Goal: Information Seeking & Learning: Compare options

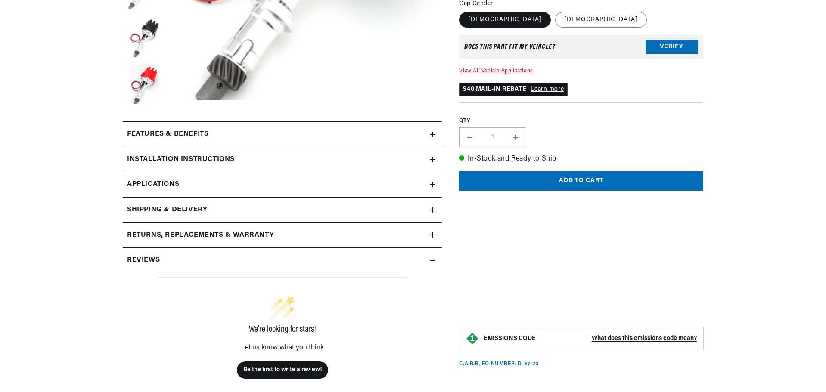
click at [437, 135] on summary "Features & Benefits" at bounding box center [282, 134] width 319 height 25
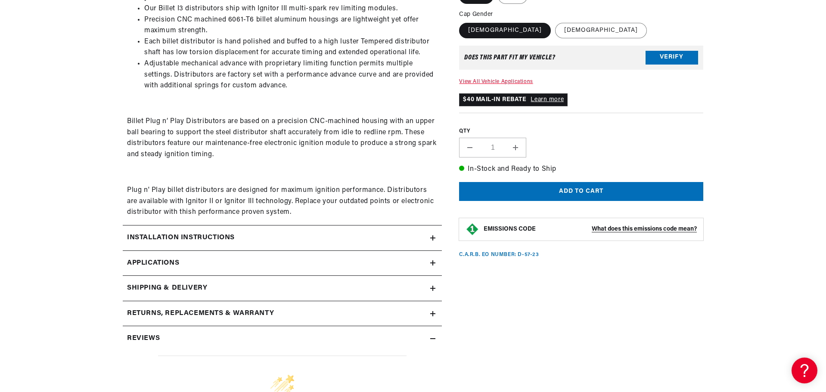
click at [434, 263] on icon at bounding box center [432, 263] width 5 height 0
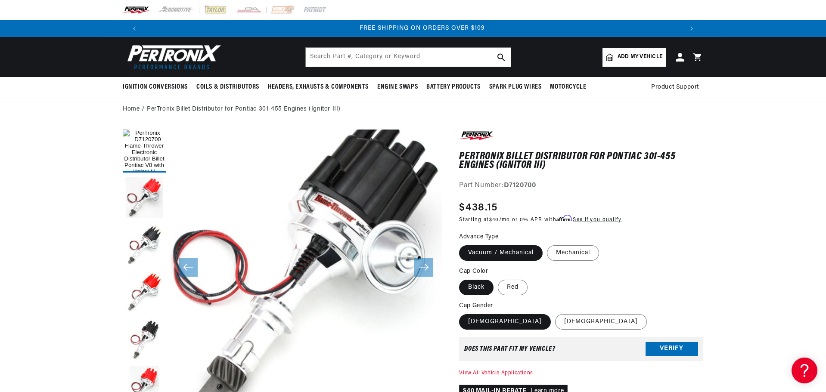
scroll to position [0, 1076]
drag, startPoint x: 291, startPoint y: 106, endPoint x: 391, endPoint y: 107, distance: 99.9
click at [291, 106] on link "PerTronix Billet Distributor for Pontiac 301-455 Engines (Ignitor III)" at bounding box center [244, 109] width 194 height 9
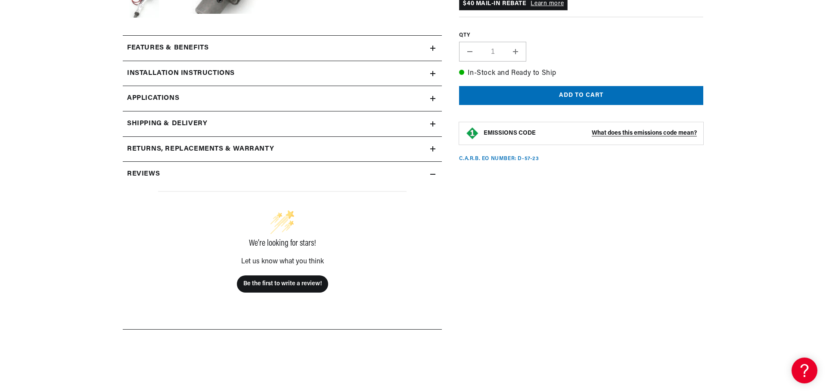
scroll to position [0, 538]
click at [164, 97] on span "Applications" at bounding box center [153, 98] width 52 height 11
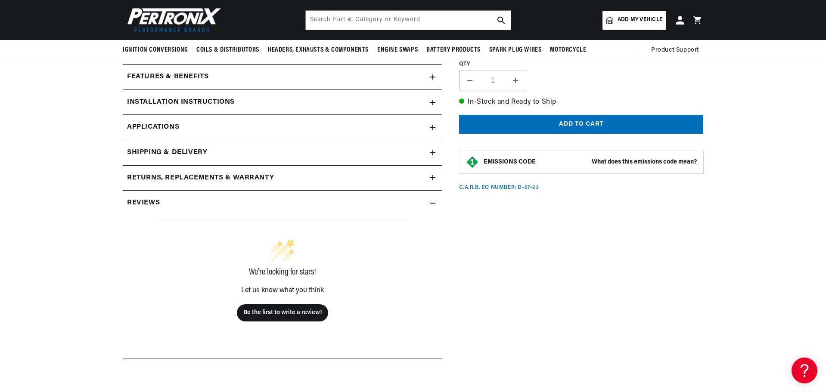
scroll to position [0, 1076]
click at [434, 180] on icon at bounding box center [432, 177] width 5 height 5
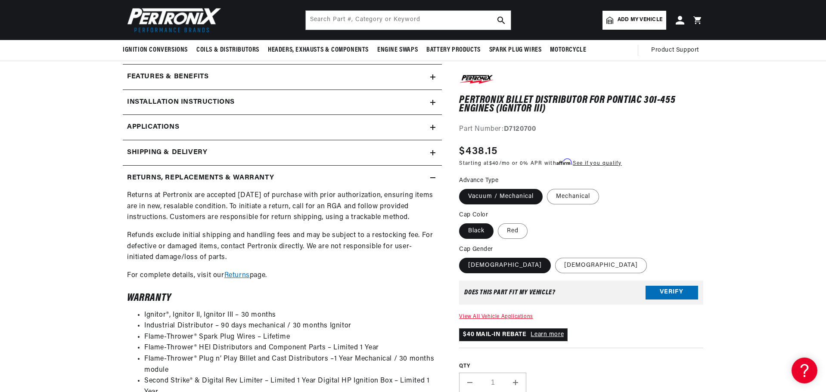
click at [434, 174] on summary "Returns, Replacements & Warranty" at bounding box center [282, 178] width 319 height 25
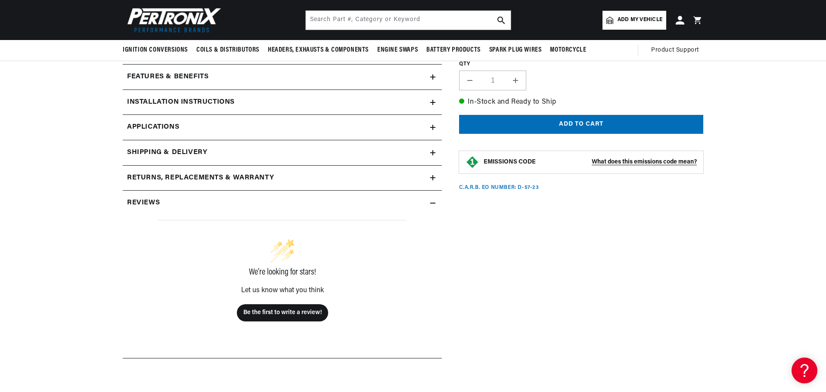
click at [431, 128] on icon at bounding box center [432, 127] width 5 height 5
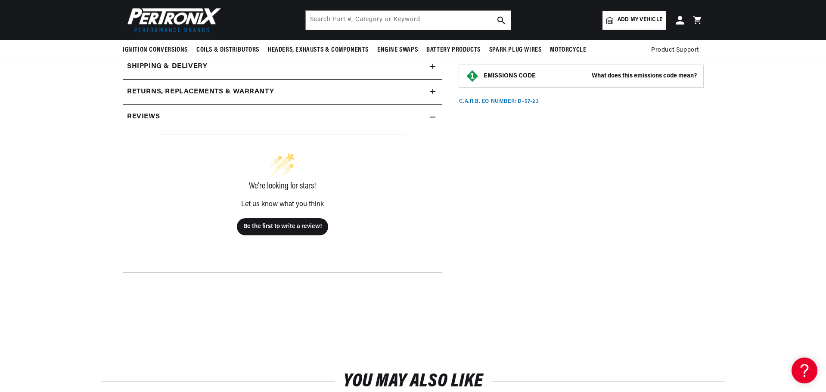
scroll to position [273, 0]
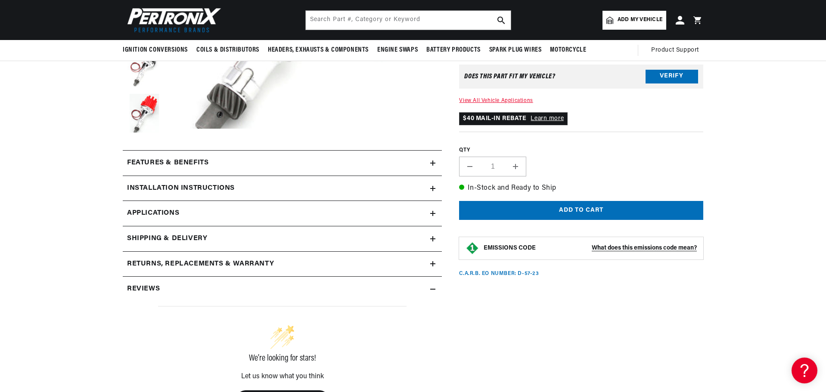
click at [434, 181] on summary "Installation instructions" at bounding box center [282, 188] width 319 height 25
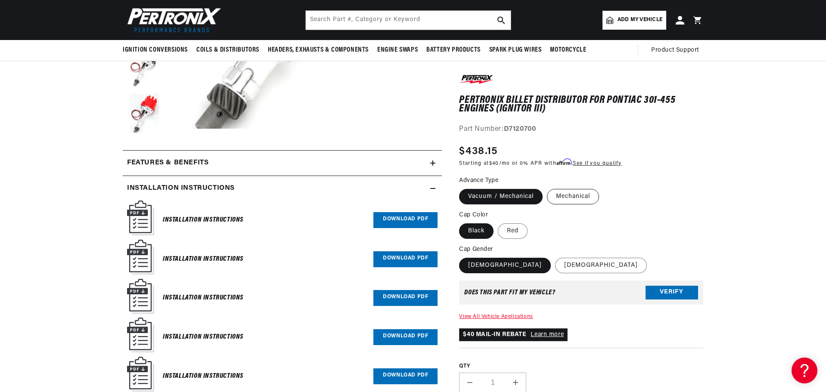
scroll to position [0, 538]
click at [572, 195] on label "Mechanical" at bounding box center [573, 197] width 52 height 16
click at [547, 188] on input "Mechanical" at bounding box center [547, 187] width 0 height 0
radio input "true"
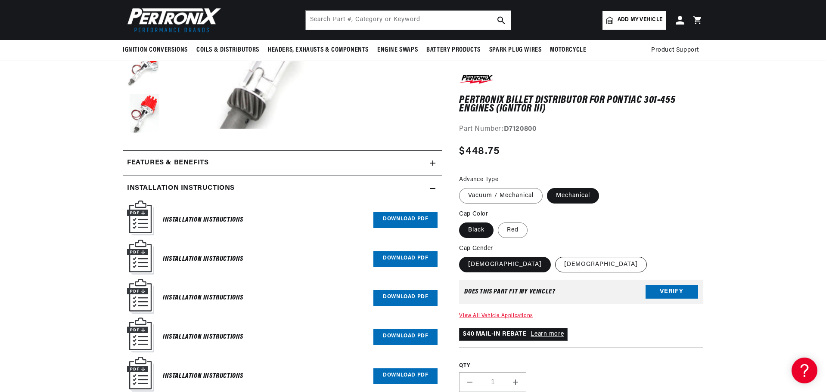
click at [555, 264] on label "[DEMOGRAPHIC_DATA]" at bounding box center [601, 265] width 92 height 16
click at [555, 256] on input "[DEMOGRAPHIC_DATA]" at bounding box center [555, 255] width 0 height 0
radio input "true"
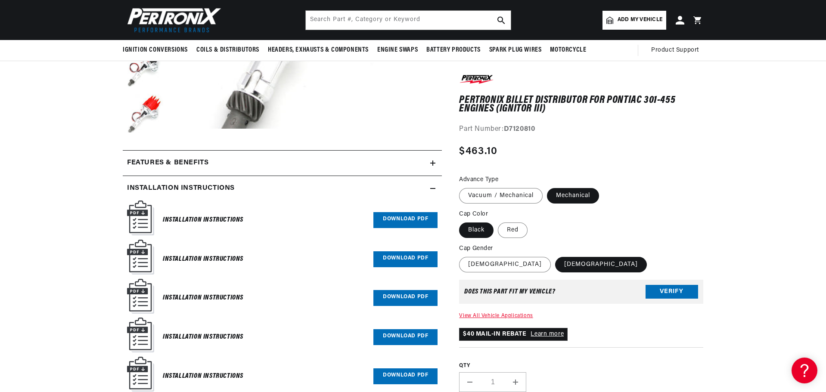
scroll to position [0, 1076]
click at [464, 263] on label "[DEMOGRAPHIC_DATA]" at bounding box center [505, 265] width 92 height 16
click at [462, 256] on input "[DEMOGRAPHIC_DATA]" at bounding box center [461, 255] width 0 height 0
radio input "true"
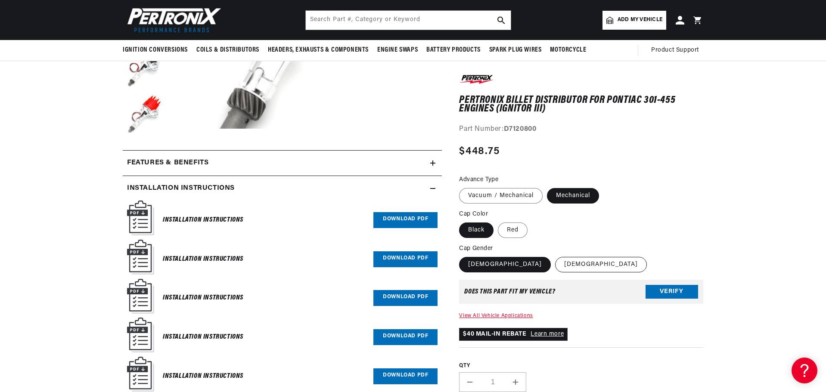
click at [555, 263] on label "[DEMOGRAPHIC_DATA]" at bounding box center [601, 265] width 92 height 16
click at [555, 256] on input "[DEMOGRAPHIC_DATA]" at bounding box center [555, 255] width 0 height 0
radio input "true"
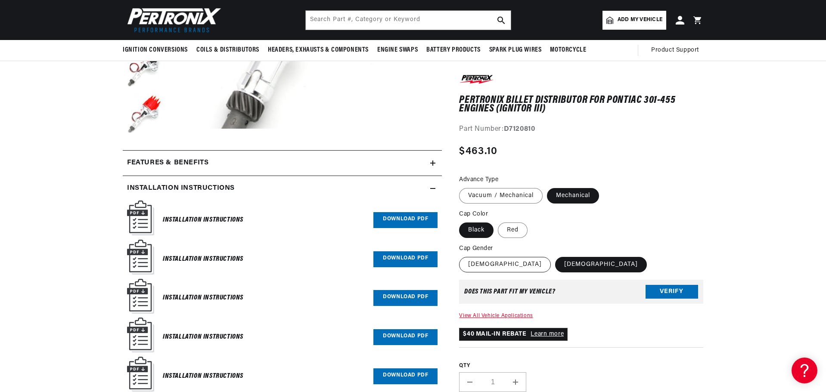
click at [490, 264] on label "[DEMOGRAPHIC_DATA]" at bounding box center [505, 265] width 92 height 16
click at [462, 256] on input "[DEMOGRAPHIC_DATA]" at bounding box center [461, 255] width 0 height 0
radio input "true"
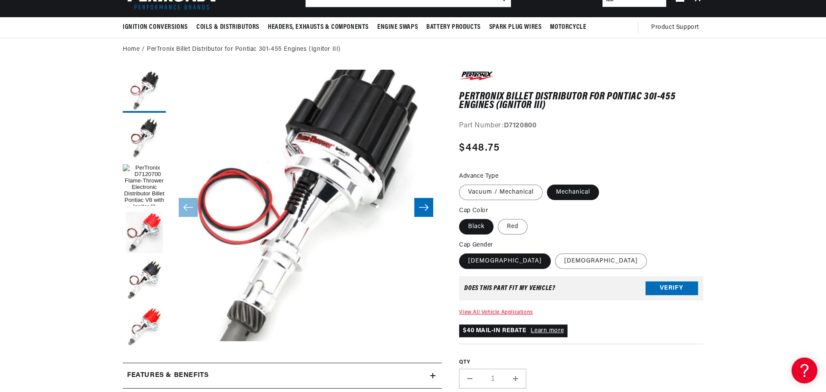
scroll to position [14, 0]
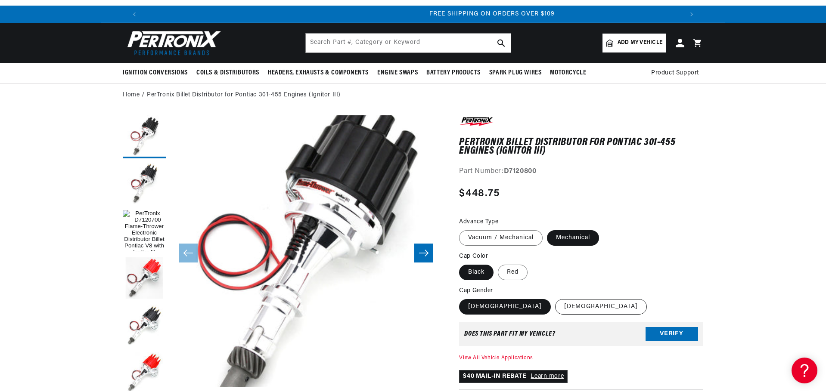
click at [555, 306] on label "[DEMOGRAPHIC_DATA]" at bounding box center [601, 307] width 92 height 16
click at [555, 298] on input "[DEMOGRAPHIC_DATA]" at bounding box center [555, 298] width 0 height 0
radio input "true"
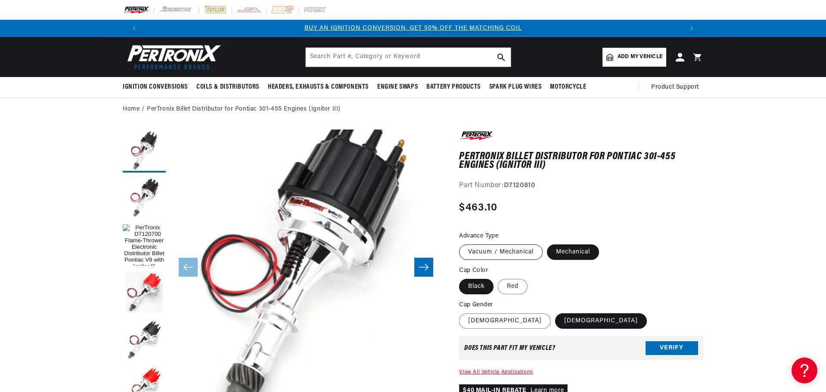
click at [511, 251] on label "Vacuum / Mechanical" at bounding box center [501, 253] width 84 height 16
click at [462, 243] on input "Vacuum / Mechanical" at bounding box center [461, 243] width 0 height 0
radio input "true"
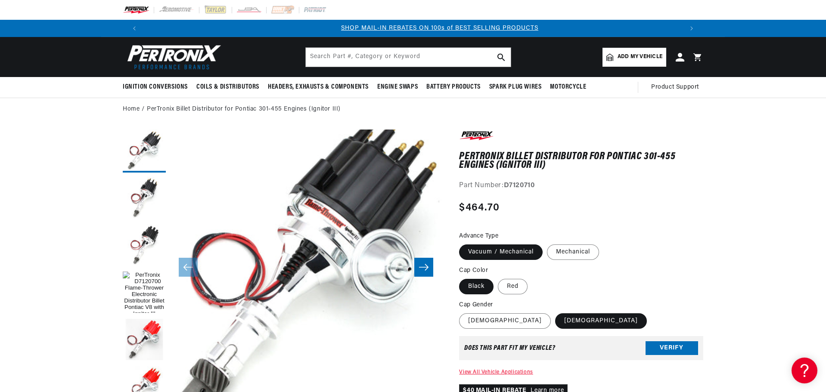
scroll to position [0, 538]
click at [571, 250] on label "Mechanical" at bounding box center [573, 253] width 52 height 16
click at [547, 243] on input "Mechanical" at bounding box center [547, 243] width 0 height 0
radio input "true"
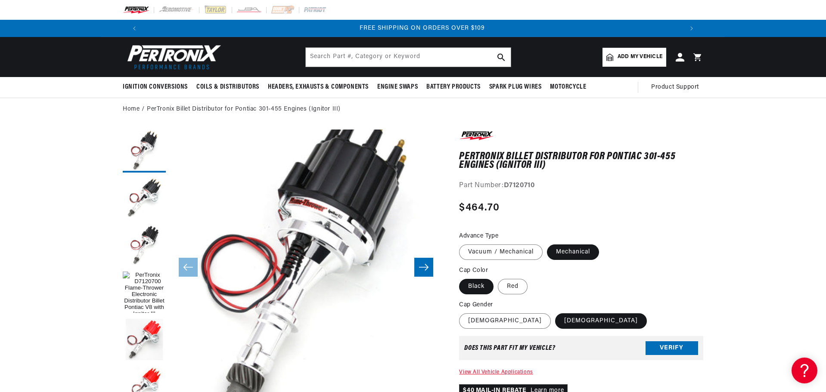
scroll to position [0, 1076]
click at [492, 253] on label "Vacuum / Mechanical" at bounding box center [501, 253] width 84 height 16
click at [462, 243] on input "Vacuum / Mechanical" at bounding box center [461, 243] width 0 height 0
radio input "true"
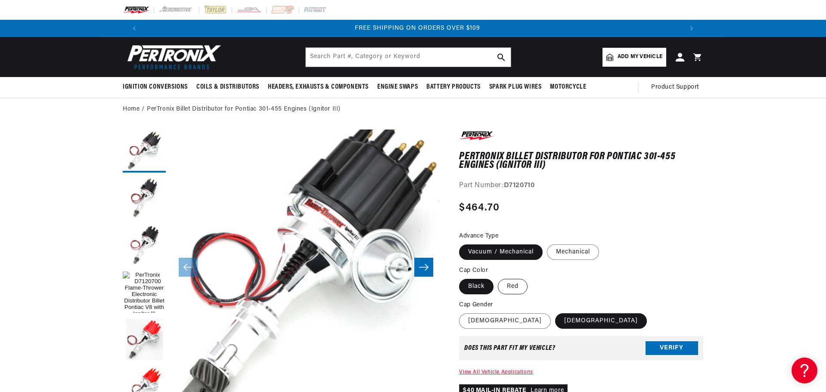
click at [512, 287] on label "Red" at bounding box center [513, 287] width 30 height 16
click at [498, 278] on input "Red" at bounding box center [498, 277] width 0 height 0
radio input "true"
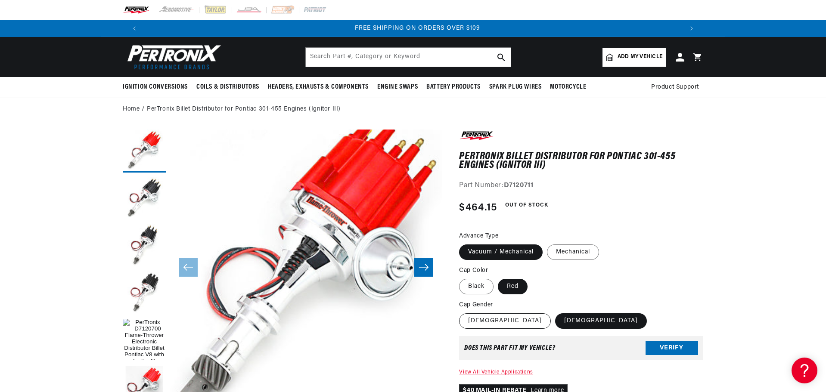
click at [480, 323] on label "[DEMOGRAPHIC_DATA]" at bounding box center [505, 321] width 92 height 16
click at [462, 312] on input "[DEMOGRAPHIC_DATA]" at bounding box center [461, 312] width 0 height 0
radio input "true"
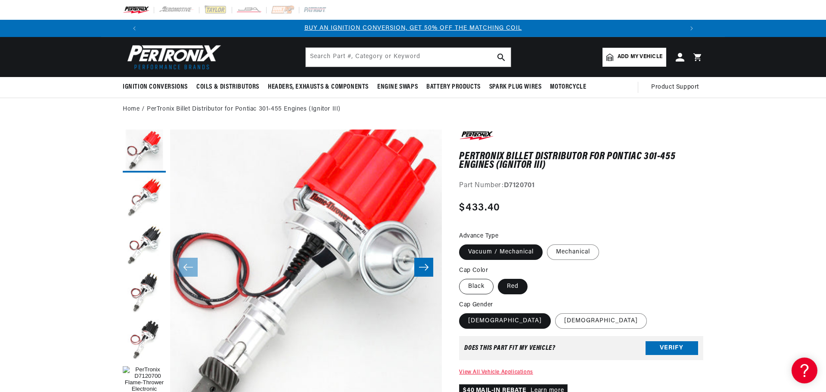
click at [477, 285] on label "Black" at bounding box center [476, 287] width 34 height 16
click at [462, 278] on input "Black" at bounding box center [461, 277] width 0 height 0
radio input "true"
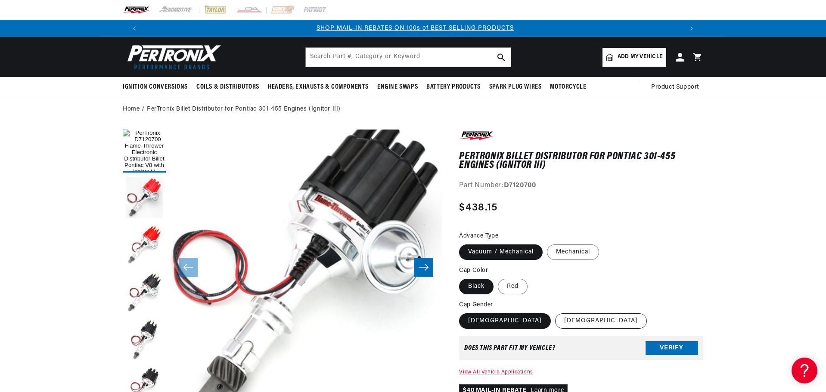
click at [555, 321] on label "[DEMOGRAPHIC_DATA]" at bounding box center [601, 321] width 92 height 16
click at [555, 312] on input "[DEMOGRAPHIC_DATA]" at bounding box center [555, 312] width 0 height 0
radio input "true"
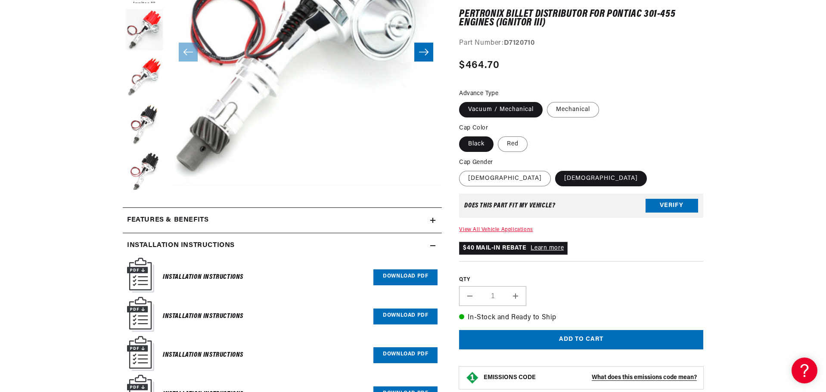
scroll to position [0, 1076]
click at [428, 215] on div "Features & Benefits" at bounding box center [276, 220] width 307 height 11
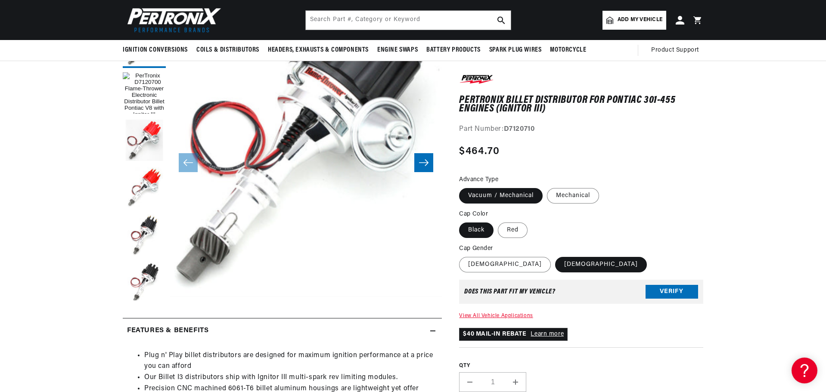
scroll to position [0, 0]
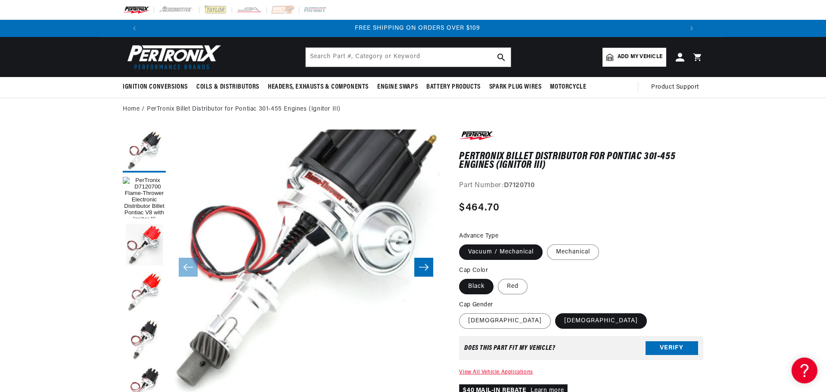
click at [517, 187] on strong "D7120710" at bounding box center [519, 185] width 31 height 7
copy strong "D7120710"
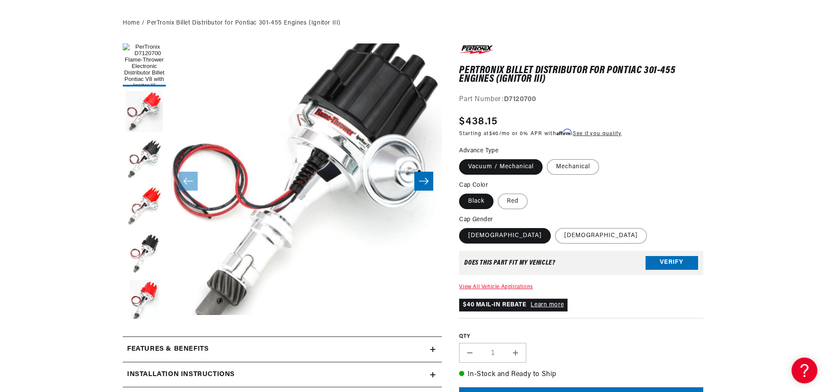
scroll to position [0, 538]
click at [555, 240] on label "[DEMOGRAPHIC_DATA]" at bounding box center [601, 236] width 92 height 16
click at [555, 227] on input "[DEMOGRAPHIC_DATA]" at bounding box center [555, 226] width 0 height 0
radio input "true"
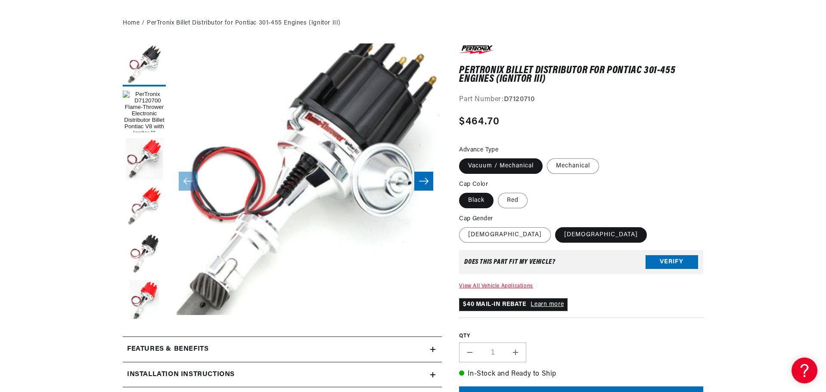
scroll to position [0, 1076]
click at [576, 163] on label "Mechanical" at bounding box center [573, 166] width 52 height 16
click at [547, 157] on input "Mechanical" at bounding box center [547, 157] width 0 height 0
radio input "true"
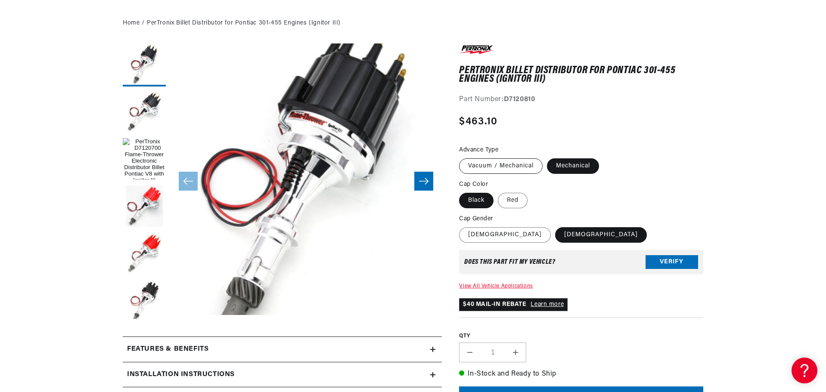
click at [488, 164] on label "Vacuum / Mechanical" at bounding box center [501, 166] width 84 height 16
click at [462, 157] on input "Vacuum / Mechanical" at bounding box center [461, 157] width 0 height 0
radio input "true"
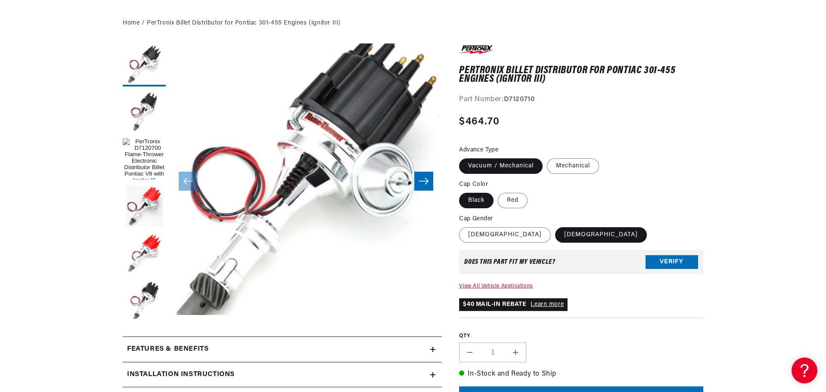
scroll to position [0, 538]
click at [658, 123] on div "Regular price $464.70 Sale price $464.70 Regular price Save % Unit price / per …" at bounding box center [581, 126] width 244 height 25
click at [576, 162] on label "Mechanical" at bounding box center [573, 166] width 52 height 16
click at [547, 157] on input "Mechanical" at bounding box center [547, 157] width 0 height 0
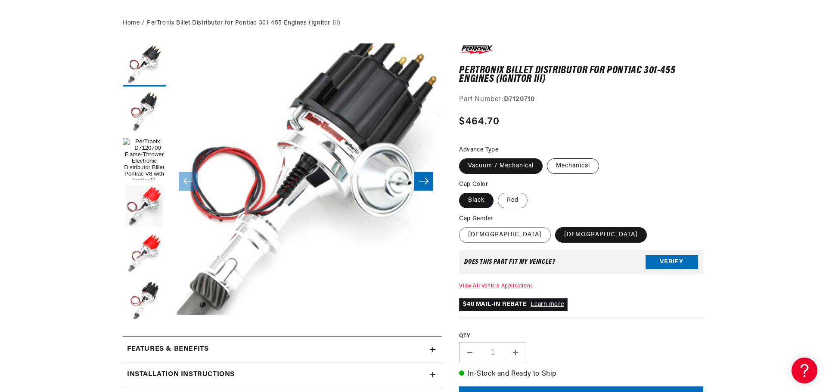
radio input "true"
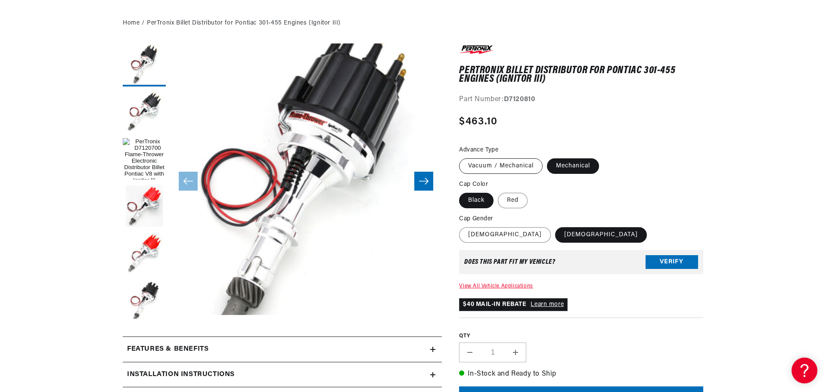
click at [527, 163] on label "Vacuum / Mechanical" at bounding box center [501, 166] width 84 height 16
click at [462, 157] on input "Vacuum / Mechanical" at bounding box center [461, 157] width 0 height 0
radio input "true"
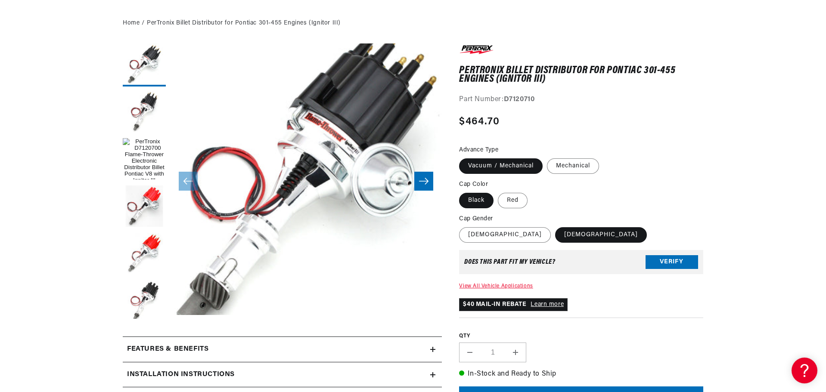
scroll to position [0, 538]
